Goal: Task Accomplishment & Management: Manage account settings

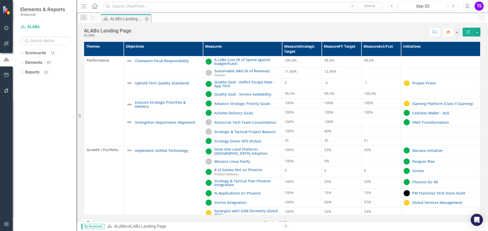
click at [25, 113] on div "Dropdown Scorecards 14 Dropdown Corporate Aristocrat Interactive Gaming Product…" at bounding box center [44, 140] width 63 height 182
click at [21, 53] on icon "Dropdown" at bounding box center [22, 53] width 4 height 3
click at [26, 63] on icon "Dropdown" at bounding box center [25, 62] width 4 height 3
click at [43, 71] on link "Aristocrat Interactive" at bounding box center [54, 73] width 43 height 6
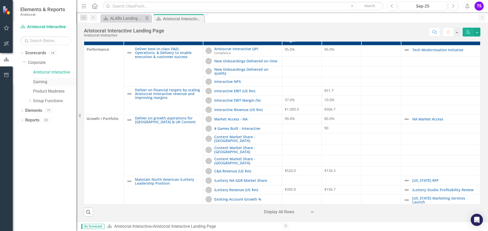
click at [41, 83] on link "Gaming" at bounding box center [54, 82] width 43 height 6
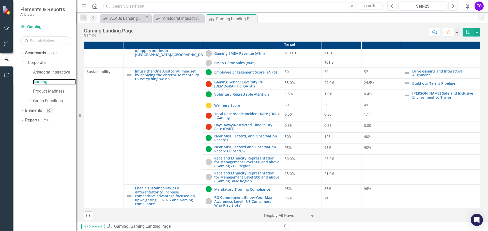
scroll to position [11, 0]
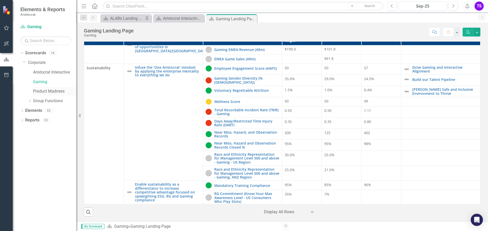
click at [46, 90] on link "Product Madness" at bounding box center [54, 92] width 43 height 6
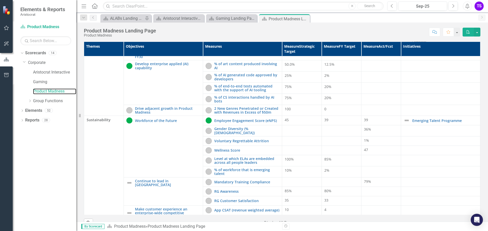
scroll to position [176, 0]
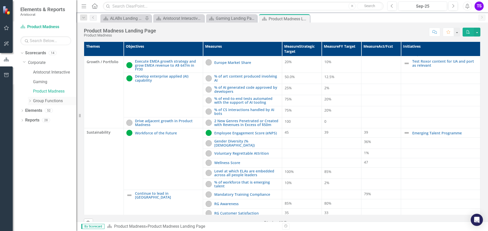
click at [31, 101] on icon "Dropdown" at bounding box center [30, 101] width 4 height 3
click at [46, 109] on link "ALABs" at bounding box center [57, 111] width 38 height 6
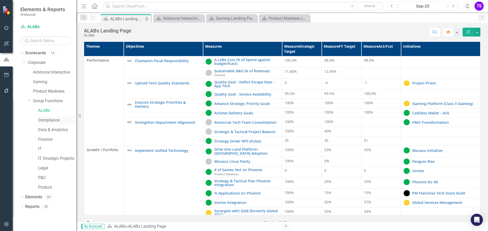
click at [50, 121] on link "Compliance" at bounding box center [57, 121] width 38 height 6
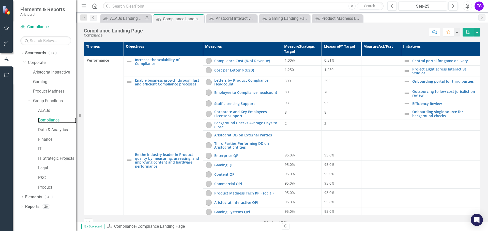
scroll to position [96, 0]
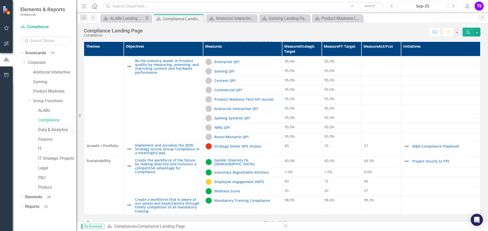
click at [51, 129] on link "Data & Analytics" at bounding box center [57, 130] width 38 height 6
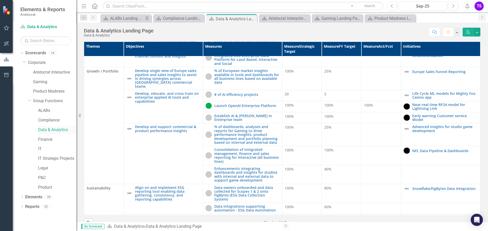
scroll to position [98, 0]
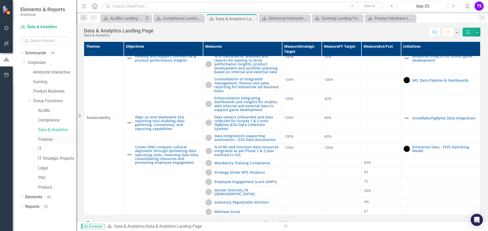
click at [44, 140] on link "Finance" at bounding box center [57, 140] width 38 height 6
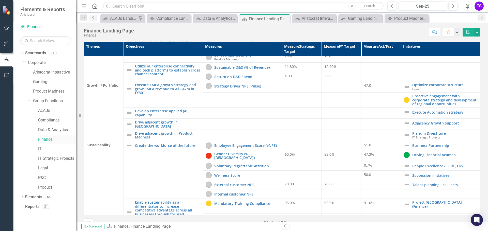
scroll to position [225, 0]
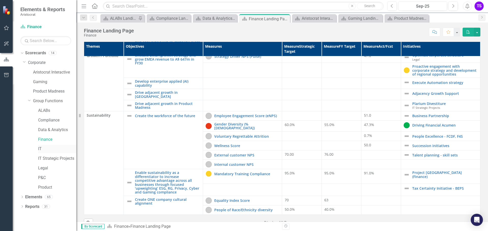
click at [41, 150] on link "IT" at bounding box center [57, 149] width 38 height 6
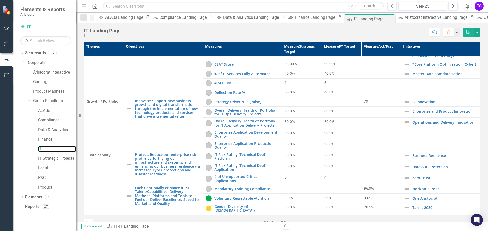
scroll to position [61, 0]
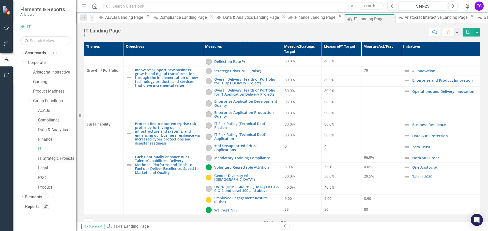
click at [57, 159] on link "IT Strategic Projects" at bounding box center [57, 159] width 38 height 6
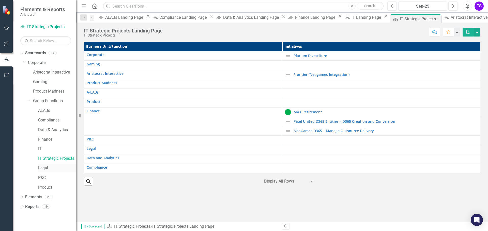
click at [42, 165] on div "Legal" at bounding box center [57, 168] width 38 height 8
click at [44, 169] on link "Legal" at bounding box center [57, 169] width 38 height 6
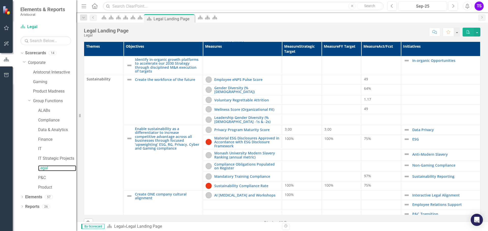
scroll to position [161, 0]
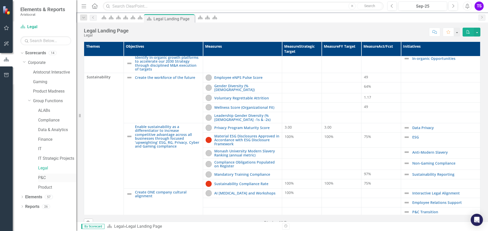
click at [43, 176] on link "P&C" at bounding box center [57, 178] width 38 height 6
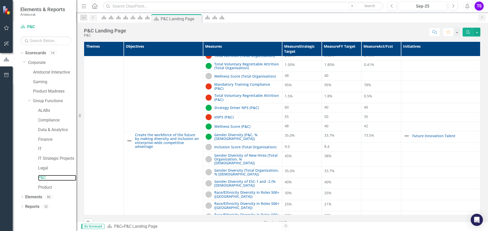
scroll to position [83, 0]
click at [41, 187] on link "Product" at bounding box center [57, 188] width 38 height 6
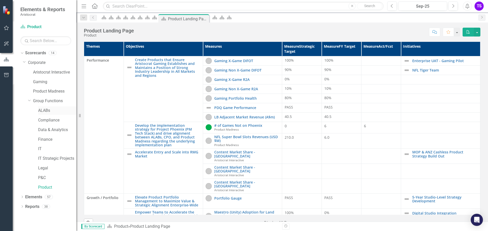
click at [42, 112] on link "ALABs" at bounding box center [57, 111] width 38 height 6
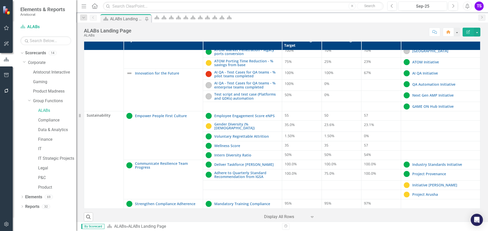
scroll to position [11, 0]
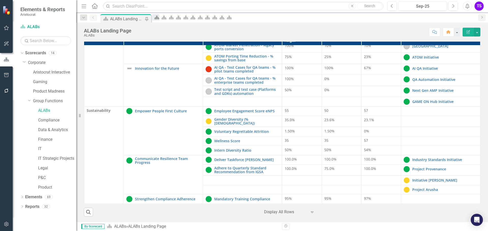
click at [158, 17] on icon at bounding box center [156, 18] width 5 height 4
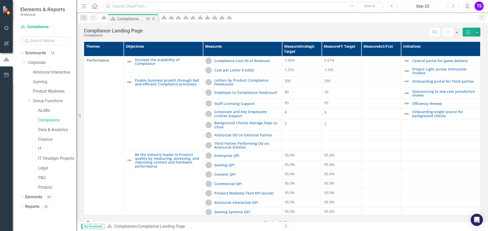
click at [155, 18] on icon at bounding box center [153, 19] width 3 height 3
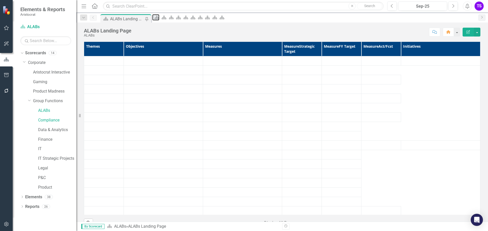
click at [159, 18] on icon at bounding box center [156, 18] width 5 height 4
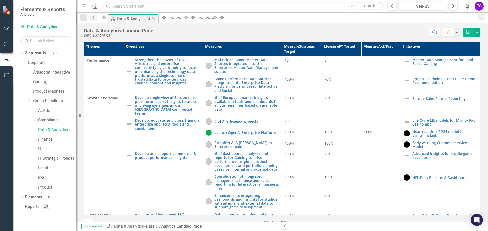
click at [156, 19] on icon "Close" at bounding box center [153, 19] width 5 height 4
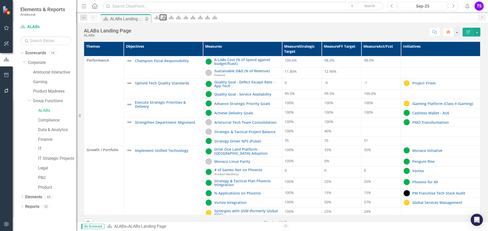
click at [166, 20] on div "Scorecard" at bounding box center [162, 17] width 7 height 6
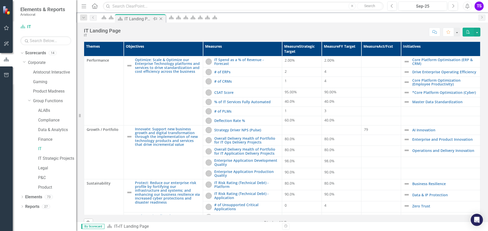
click at [163, 19] on icon "Close" at bounding box center [160, 19] width 5 height 4
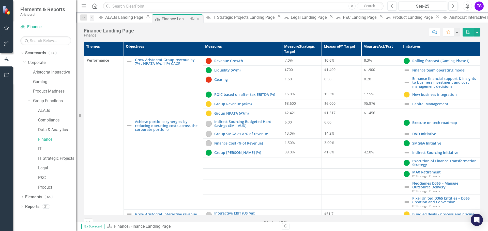
click at [195, 18] on icon "Close" at bounding box center [197, 19] width 5 height 4
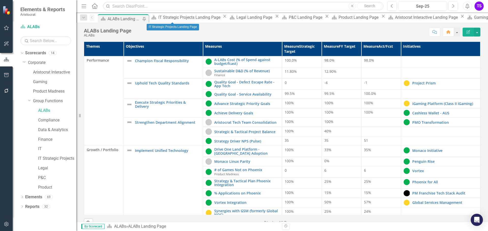
click at [222, 18] on icon "Close" at bounding box center [224, 16] width 5 height 4
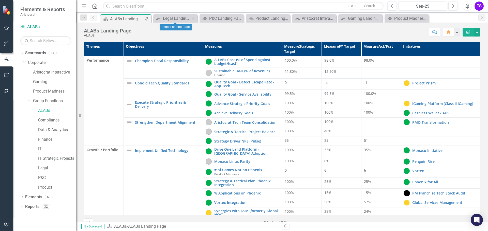
click at [192, 19] on icon "Close" at bounding box center [192, 19] width 5 height 4
click at [199, 18] on icon at bounding box center [199, 18] width 3 height 3
click at [201, 19] on icon "Close" at bounding box center [199, 19] width 5 height 4
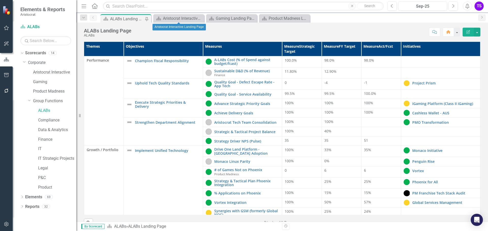
click at [0, 0] on icon "Close" at bounding box center [0, 0] width 0 height 0
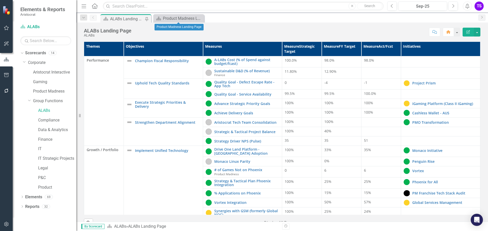
click at [0, 0] on icon "Close" at bounding box center [0, 0] width 0 height 0
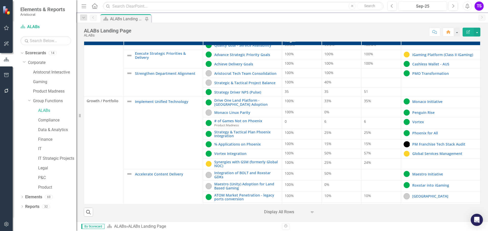
scroll to position [13, 0]
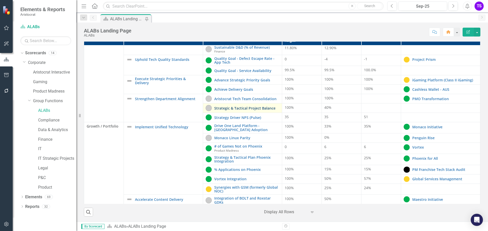
click at [253, 107] on link "Strategic & Tactical Project Balance" at bounding box center [246, 108] width 65 height 4
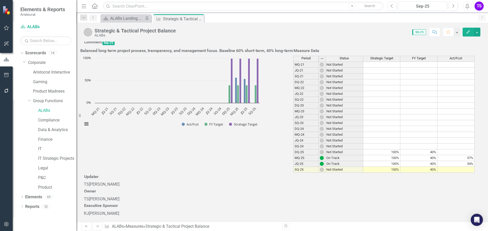
scroll to position [127, 0]
click at [453, 167] on td at bounding box center [455, 170] width 37 height 6
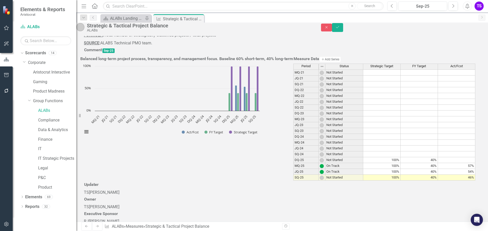
scroll to position [0, 0]
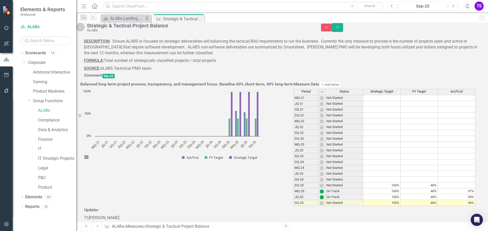
type textarea "45.98"
click at [222, 80] on div at bounding box center [282, 80] width 396 height 0
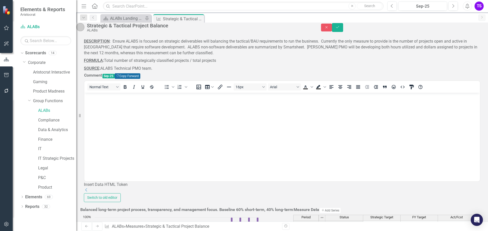
click at [140, 79] on button "Copy Forward Copy Forward" at bounding box center [128, 76] width 26 height 6
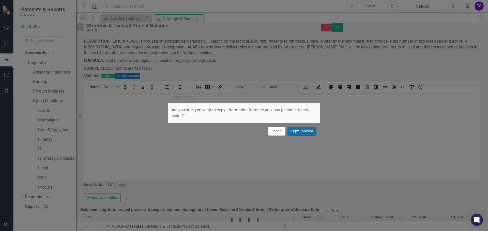
click at [305, 131] on button "Copy Forward" at bounding box center [301, 131] width 29 height 9
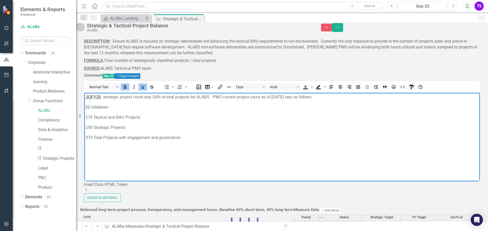
click at [89, 96] on strong "JQFY25" at bounding box center [93, 97] width 15 height 4
click at [90, 106] on p "50 Initiatives" at bounding box center [282, 107] width 393 height 6
click at [159, 96] on p "SQFY25 - strategic project count was 46% of total projects for ALABS. PMO curre…" at bounding box center [282, 97] width 393 height 6
click at [91, 116] on p "235 Tactical and BAU Projects" at bounding box center [282, 117] width 393 height 6
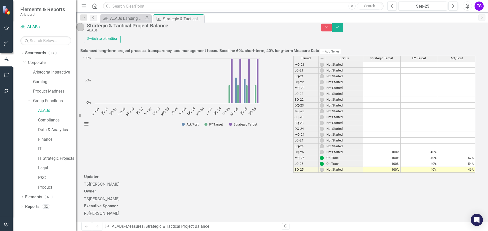
scroll to position [254, 0]
click at [458, 167] on td "46%" at bounding box center [455, 170] width 37 height 6
type textarea "4"
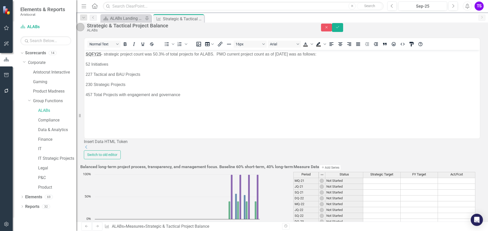
scroll to position [0, 0]
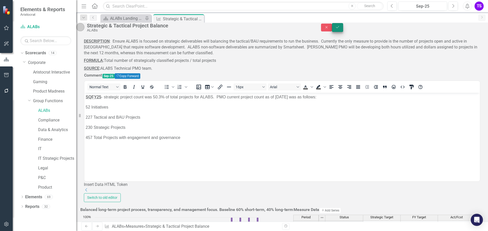
type textarea "50.3"
click at [339, 29] on icon "Save" at bounding box center [337, 27] width 5 height 4
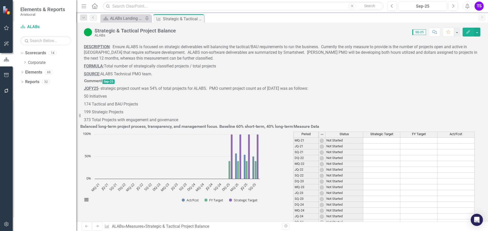
click at [256, 116] on p "199 Strategic Projects" at bounding box center [282, 112] width 396 height 8
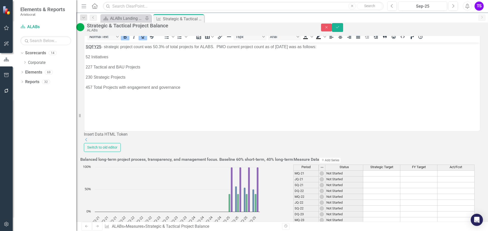
scroll to position [51, 0]
click at [339, 29] on icon "Save" at bounding box center [337, 27] width 5 height 4
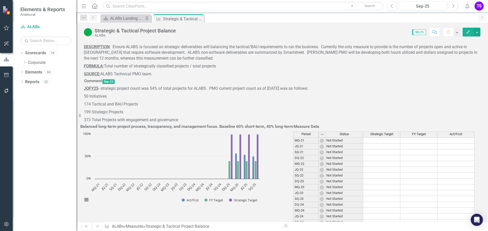
click at [252, 108] on p "174 Tactical and BAU Projects" at bounding box center [282, 105] width 396 height 8
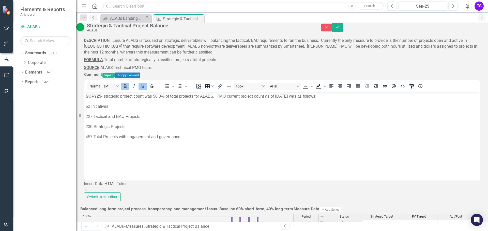
scroll to position [0, 0]
click at [90, 106] on p "52 Initiatives" at bounding box center [282, 107] width 393 height 6
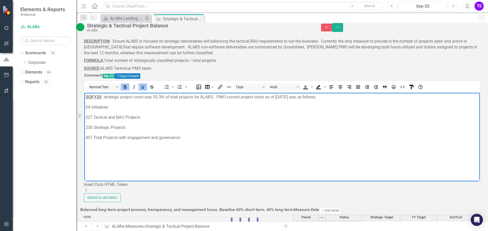
drag, startPoint x: 199, startPoint y: 144, endPoint x: 86, endPoint y: 98, distance: 122.0
click at [86, 98] on body "SQFY25 - strategic project count was 50.3% of total projects for ALABS. PMO cur…" at bounding box center [281, 131] width 395 height 76
copy body "SQFY25 - strategic project count was 50.3% of total projects for ALABS. PMO cur…"
click at [339, 28] on icon "submit" at bounding box center [337, 27] width 3 height 2
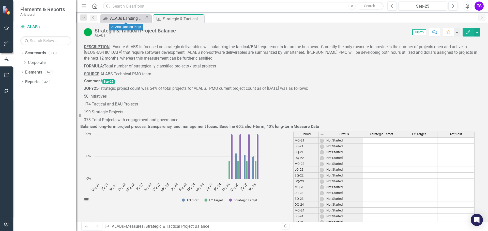
click at [125, 18] on div "ALABs Landing Page" at bounding box center [127, 18] width 34 height 6
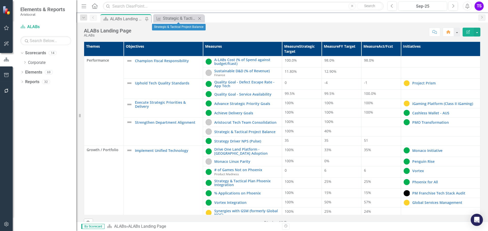
click at [199, 20] on icon "Close" at bounding box center [199, 19] width 5 height 4
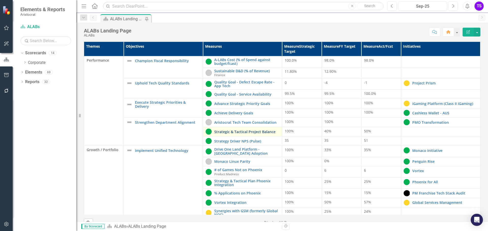
click at [239, 131] on link "Strategic & Tactical Project Balance" at bounding box center [246, 132] width 65 height 4
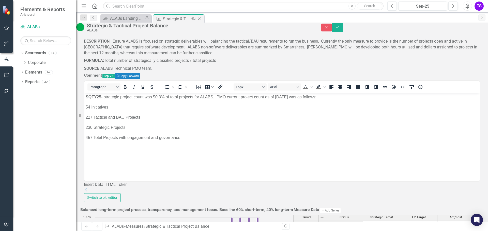
click at [201, 19] on icon "Close" at bounding box center [199, 19] width 5 height 4
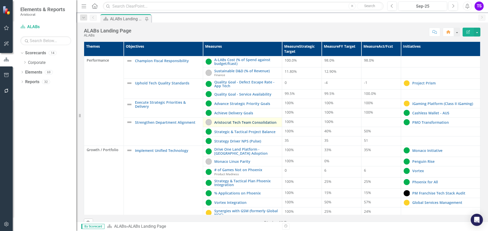
click at [236, 123] on link "Aristocrat Tech Team Consolidation" at bounding box center [246, 123] width 65 height 4
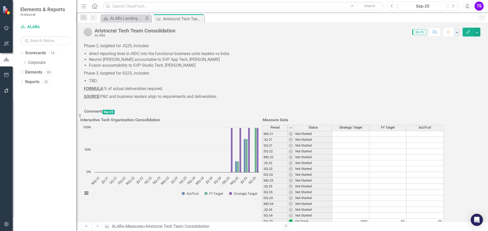
scroll to position [25, 0]
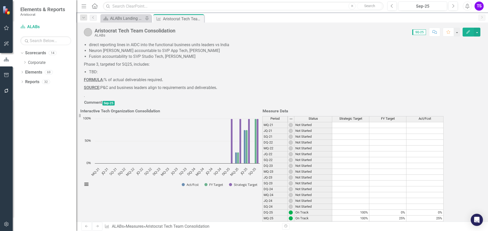
click at [416, 107] on div at bounding box center [282, 107] width 396 height 0
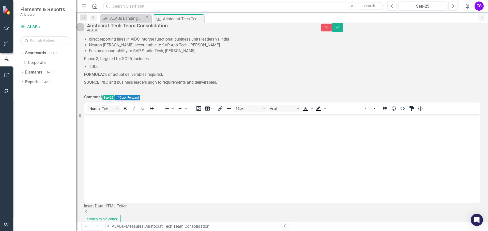
scroll to position [0, 0]
click at [140, 101] on button "Copy Forward Copy Forward" at bounding box center [128, 98] width 26 height 6
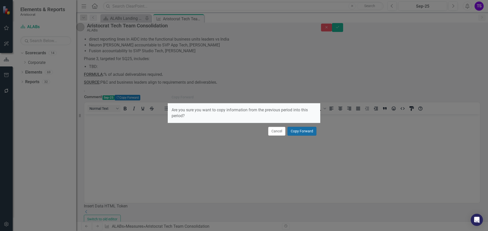
click at [301, 128] on button "Copy Forward" at bounding box center [301, 131] width 29 height 9
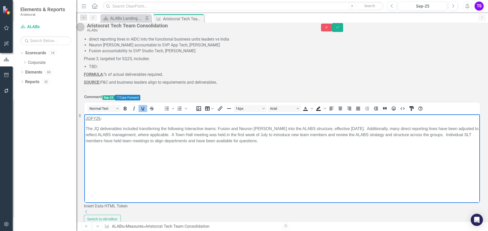
click at [89, 118] on span "JQFY25" at bounding box center [93, 118] width 15 height 4
drag, startPoint x: 101, startPoint y: 117, endPoint x: 85, endPoint y: 120, distance: 16.3
click at [85, 120] on body "SQFY25 - The JQ deliverables included transferring the following Interactive te…" at bounding box center [281, 152] width 395 height 76
click at [126, 110] on icon "Bold" at bounding box center [125, 109] width 3 height 4
click at [97, 127] on p "The JQ deliverables included transferring the following Interactive teams: Fusi…" at bounding box center [282, 135] width 393 height 18
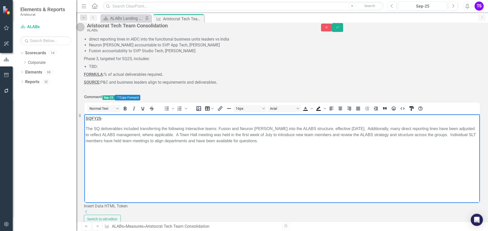
click at [219, 128] on p "The SQ deliverables included transferring the following Interactive teams: Fusi…" at bounding box center [282, 135] width 393 height 18
click at [364, 127] on p "The SQ deliverables included transferring the following Interactive teams: iGam…" at bounding box center [282, 135] width 393 height 18
drag, startPoint x: 287, startPoint y: 134, endPoint x: 327, endPoint y: 131, distance: 39.3
click at [288, 134] on p "The SQ deliverables included transferring the following Interactive teams: iGam…" at bounding box center [282, 135] width 393 height 18
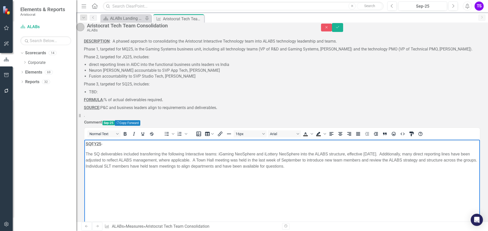
click at [111, 95] on li "TBD:" at bounding box center [284, 92] width 391 height 6
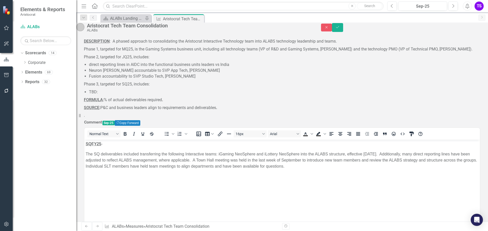
click at [101, 95] on li "TBD:" at bounding box center [284, 92] width 391 height 6
click at [221, 104] on p "FORMULA : % of actual deliverables required ." at bounding box center [282, 100] width 396 height 8
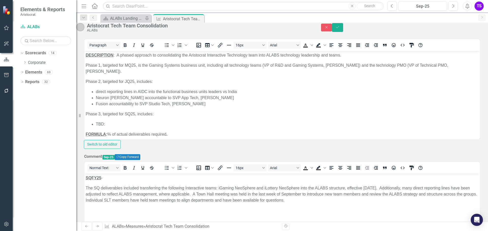
click at [104, 124] on li "TBD:" at bounding box center [287, 124] width 382 height 6
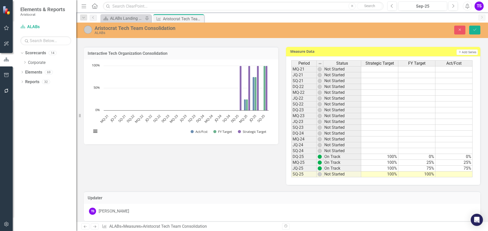
scroll to position [305, 0]
click at [457, 174] on td at bounding box center [453, 174] width 37 height 6
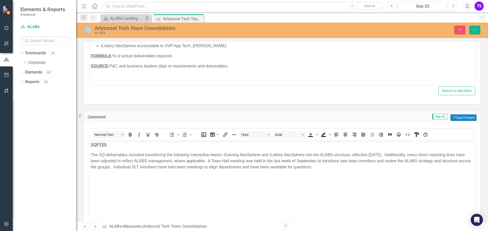
scroll to position [0, 0]
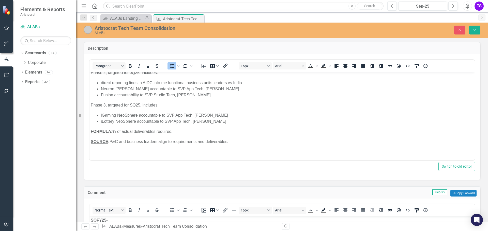
type textarea "100"
click at [230, 122] on li "iLottery NeoSphere accountable to SVP App Tech, Eyal Yaniv" at bounding box center [287, 121] width 372 height 6
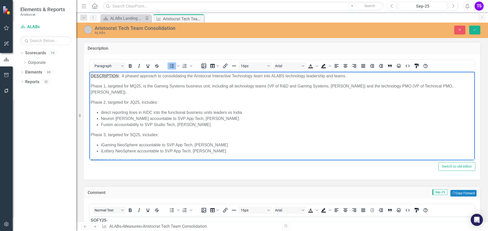
click at [142, 86] on p "Phase 1, targeted for MQ25, is the Gaming Systems business unit, including all …" at bounding box center [282, 89] width 382 height 12
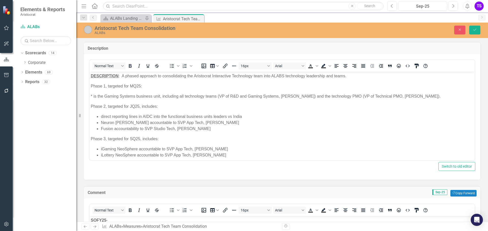
click at [91, 94] on p "* is the Gaming Systems business unit, including all technology teams (VP of R&…" at bounding box center [282, 96] width 382 height 6
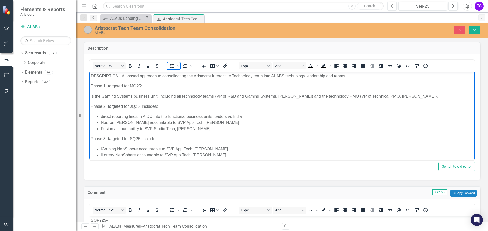
click at [173, 65] on icon "Bullet list" at bounding box center [172, 66] width 6 height 6
click at [212, 96] on li "Gaming Systems business unit, including all technology teams (VP of R&D and Gam…" at bounding box center [287, 96] width 372 height 6
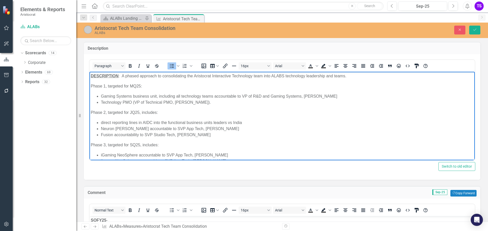
click at [101, 102] on li "Technology PMO (VP of Technical PMO, Trisha Sauerbrei)." at bounding box center [287, 102] width 372 height 6
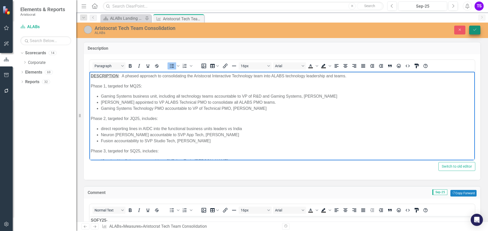
click at [473, 27] on button "Save" at bounding box center [474, 30] width 11 height 9
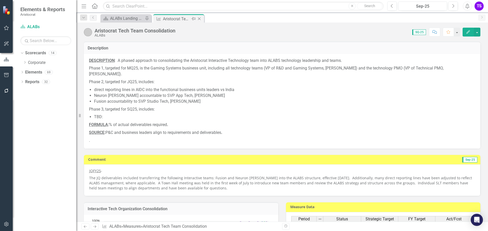
click at [198, 17] on icon "Close" at bounding box center [199, 19] width 5 height 4
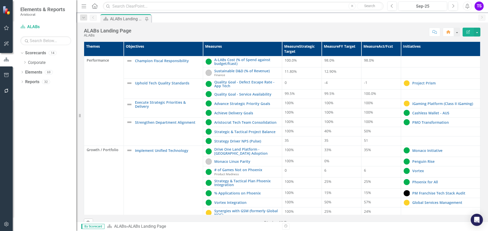
drag, startPoint x: 79, startPoint y: 116, endPoint x: 16, endPoint y: 122, distance: 63.5
click at [16, 122] on div "Elements & Reports Aristocrat Scorecard ALABs Search Dropdown Scorecards 14 Dro…" at bounding box center [38, 115] width 76 height 231
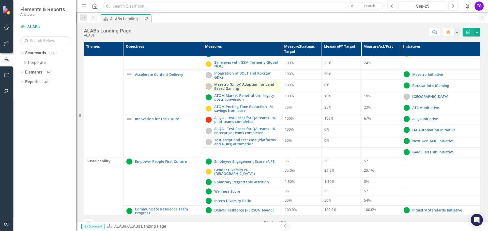
scroll to position [152, 0]
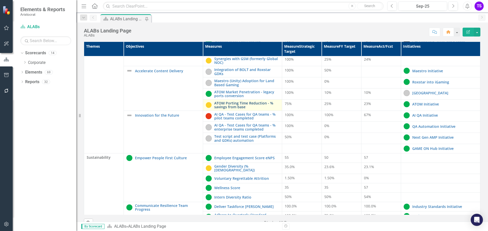
click at [233, 108] on link "ATOM Porting Time Reduction - % savings from base" at bounding box center [246, 105] width 65 height 8
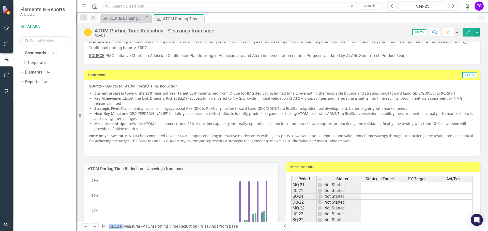
scroll to position [25, 0]
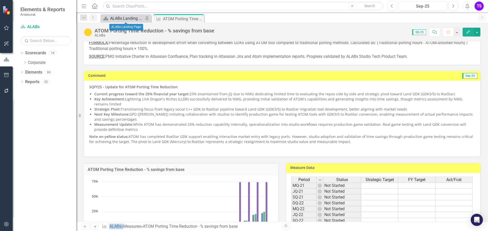
click at [137, 20] on div "ALABs Landing Page" at bounding box center [127, 18] width 34 height 6
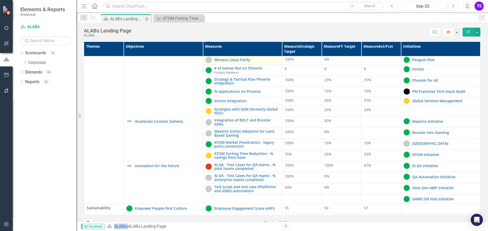
scroll to position [102, 0]
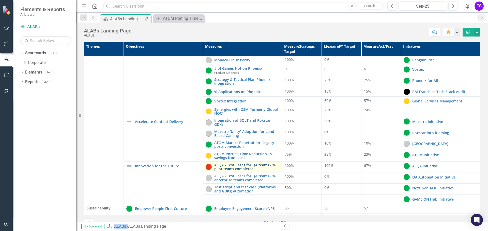
click at [233, 165] on link "AI QA - Test Cases for QA teams - % pilot teams completed" at bounding box center [246, 167] width 65 height 8
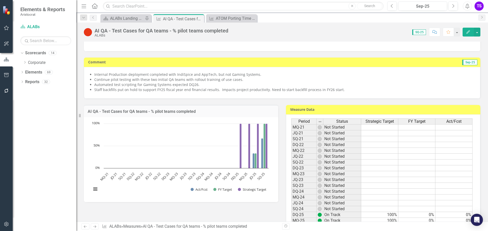
scroll to position [51, 0]
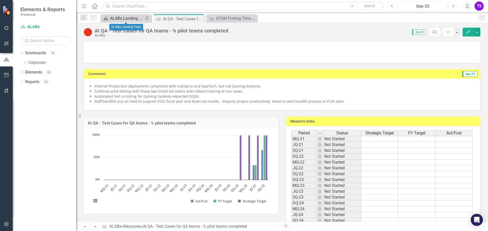
click at [132, 20] on div "ALABs Landing Page" at bounding box center [127, 18] width 34 height 6
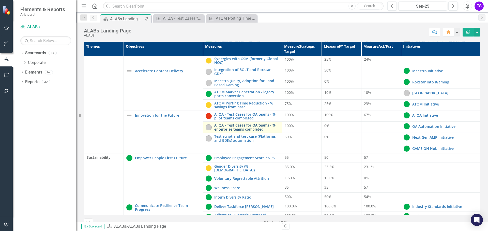
scroll to position [178, 0]
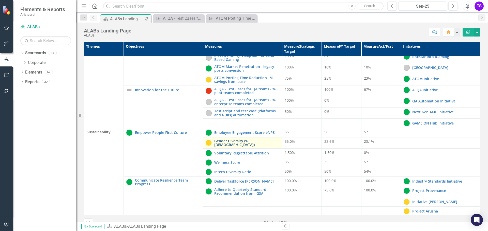
click at [222, 143] on link "Gender Diversity (% [DEMOGRAPHIC_DATA])" at bounding box center [246, 143] width 65 height 8
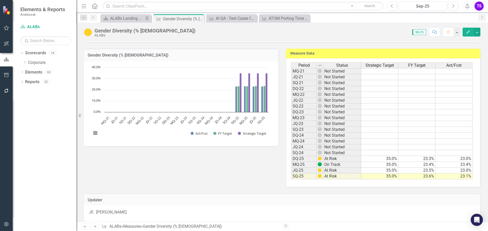
scroll to position [152, 0]
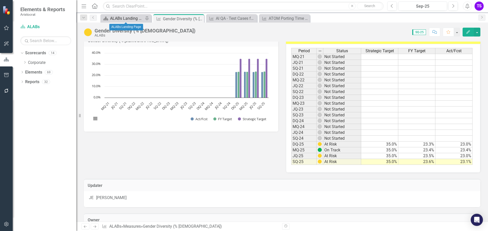
click at [117, 18] on div "ALABs Landing Page" at bounding box center [127, 18] width 34 height 6
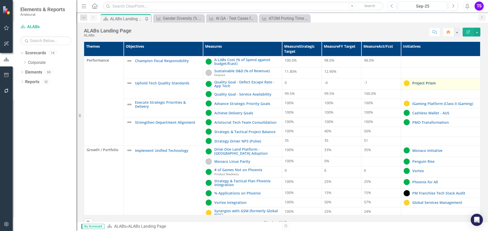
click at [416, 84] on link "Project Prism" at bounding box center [444, 83] width 65 height 4
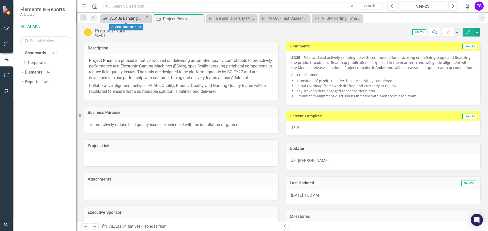
click at [123, 18] on div "ALABs Landing Page" at bounding box center [127, 18] width 34 height 6
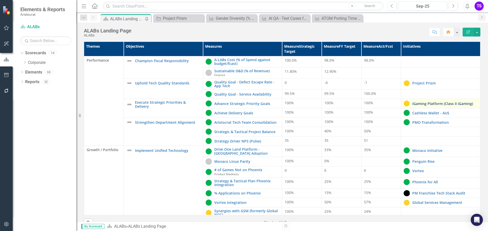
click at [417, 105] on link "iGaming Platform (Class II iGaming)" at bounding box center [444, 104] width 65 height 4
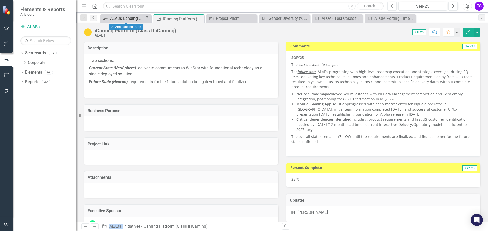
click at [124, 20] on div "ALABs Landing Page" at bounding box center [127, 18] width 34 height 6
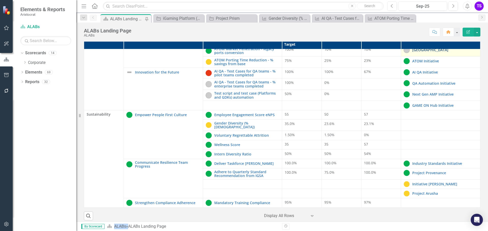
scroll to position [11, 0]
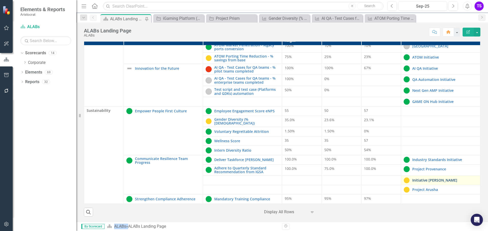
click at [425, 179] on link "Initiative [PERSON_NAME]" at bounding box center [444, 181] width 65 height 4
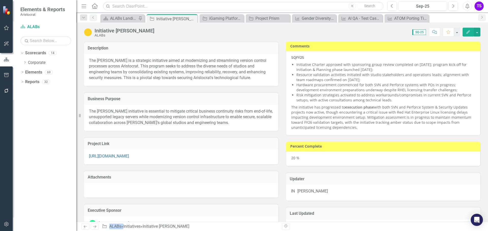
checkbox input "true"
click at [116, 16] on div "ALABs Landing Page" at bounding box center [123, 18] width 27 height 6
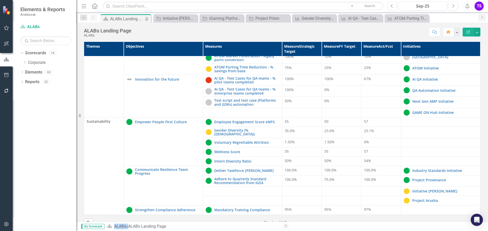
scroll to position [190, 0]
click at [414, 199] on link "Project Arusha" at bounding box center [444, 201] width 65 height 4
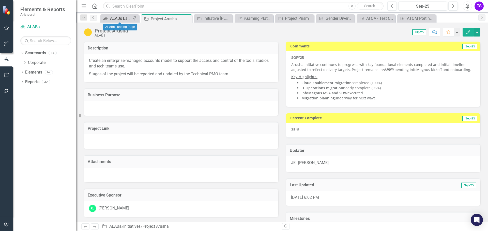
click at [117, 17] on div "ALABs Landing Page" at bounding box center [120, 18] width 21 height 6
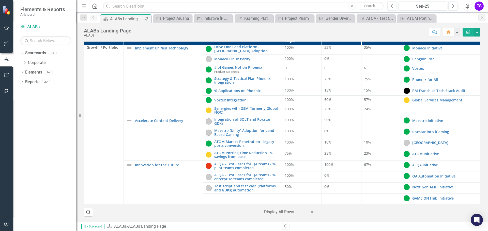
scroll to position [102, 0]
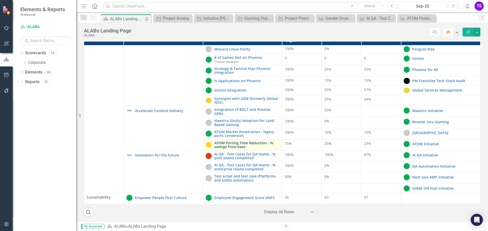
click at [228, 147] on link "ATOM Porting Time Reduction - % savings from base" at bounding box center [246, 145] width 65 height 8
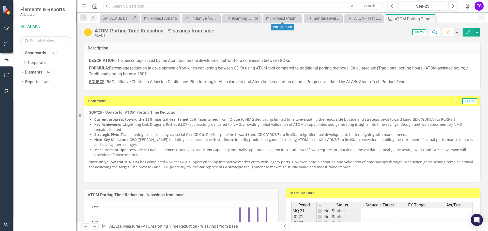
drag, startPoint x: 298, startPoint y: 19, endPoint x: 271, endPoint y: 22, distance: 27.4
click at [0, 0] on icon "Close" at bounding box center [0, 0] width 0 height 0
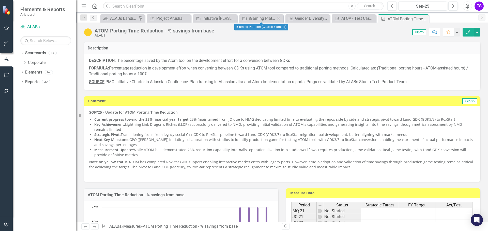
click at [279, 18] on icon "Close" at bounding box center [278, 19] width 5 height 4
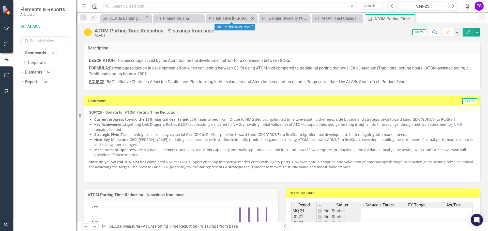
click at [255, 18] on div "Close" at bounding box center [252, 18] width 6 height 6
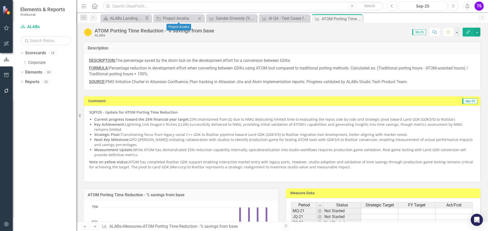
click at [200, 18] on icon "Close" at bounding box center [199, 19] width 5 height 4
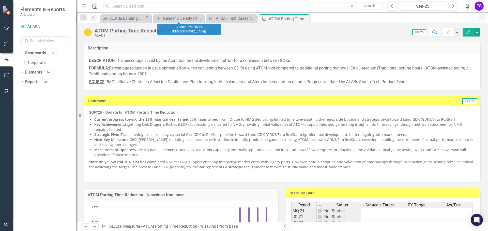
click at [0, 0] on icon "Close" at bounding box center [0, 0] width 0 height 0
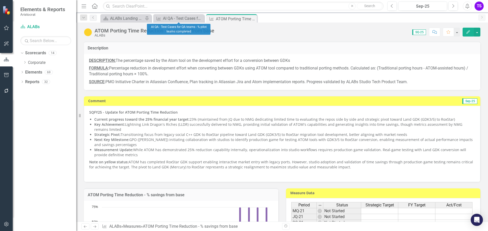
click at [0, 0] on icon "Close" at bounding box center [0, 0] width 0 height 0
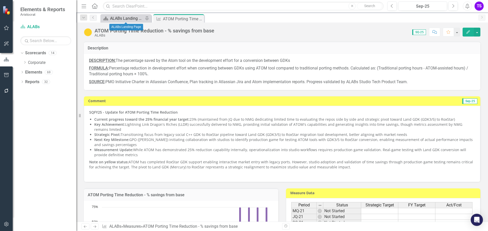
click at [122, 18] on div "ALABs Landing Page" at bounding box center [127, 18] width 34 height 6
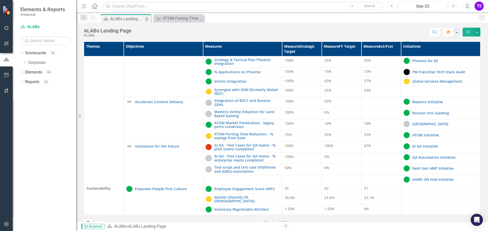
scroll to position [127, 0]
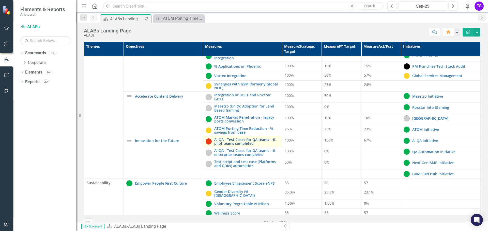
click at [230, 141] on link "AI QA - Test Cases for QA teams - % pilot teams completed" at bounding box center [246, 142] width 65 height 8
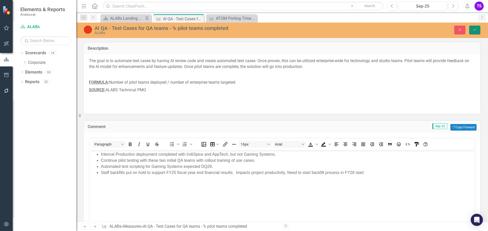
click at [475, 27] on button "Save" at bounding box center [474, 30] width 11 height 9
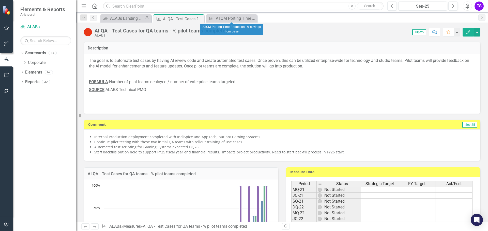
drag, startPoint x: 253, startPoint y: 19, endPoint x: 226, endPoint y: 20, distance: 26.4
click at [0, 0] on icon "Close" at bounding box center [0, 0] width 0 height 0
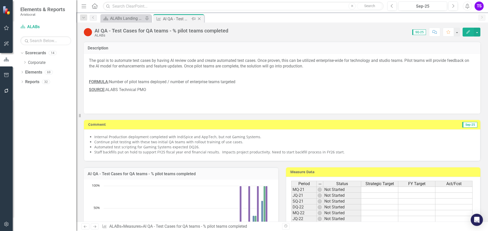
click at [201, 19] on icon "Close" at bounding box center [199, 19] width 5 height 4
